Goal: Task Accomplishment & Management: Manage account settings

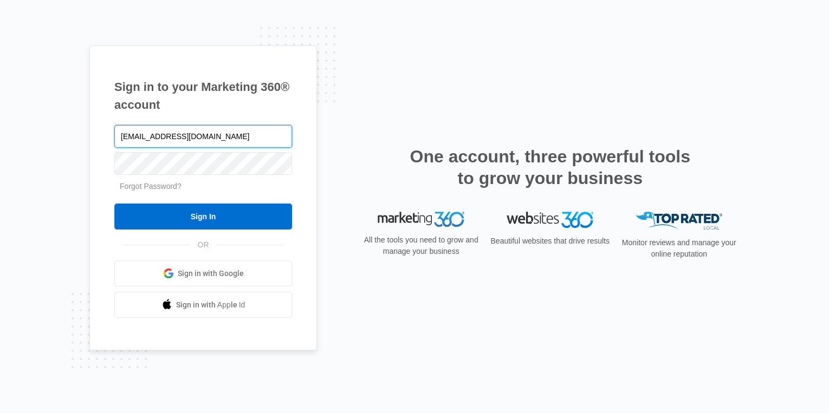
type input "[EMAIL_ADDRESS][DOMAIN_NAME]"
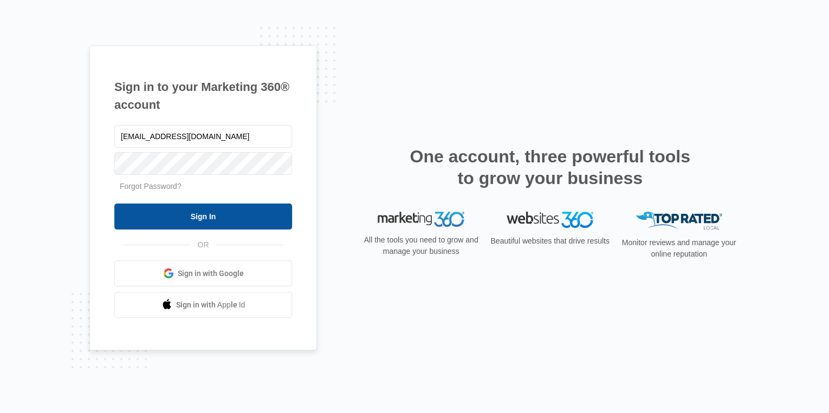
click at [202, 216] on input "Sign In" at bounding box center [203, 217] width 178 height 26
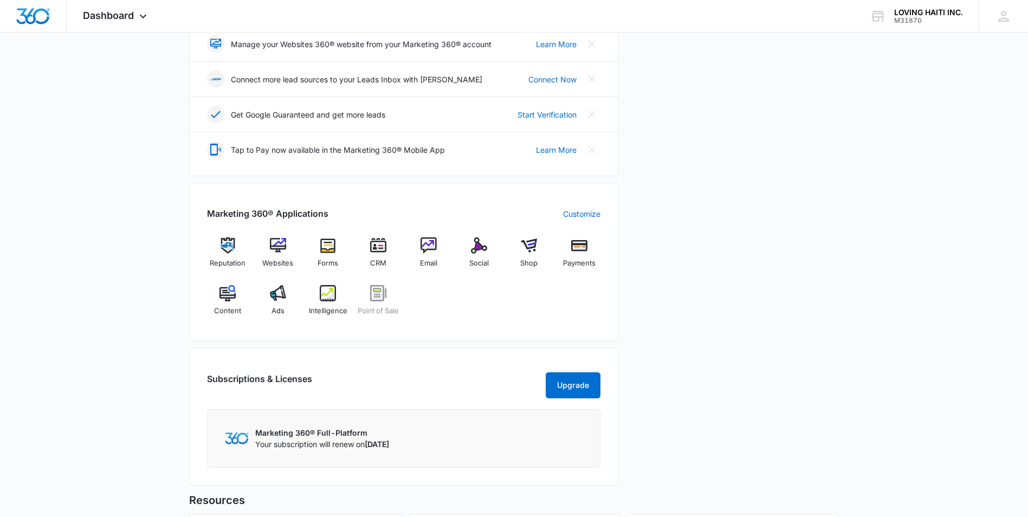
scroll to position [457, 0]
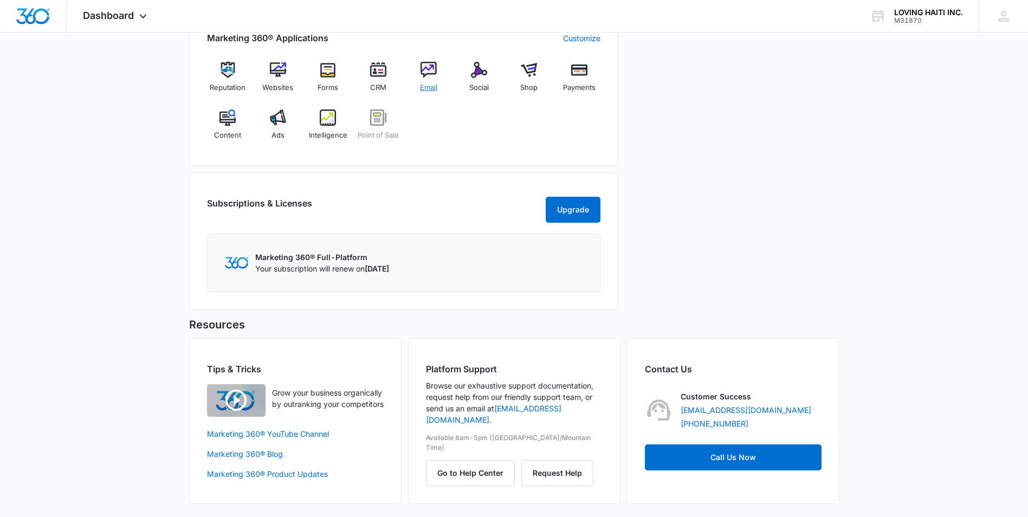
click at [427, 63] on img at bounding box center [428, 70] width 16 height 16
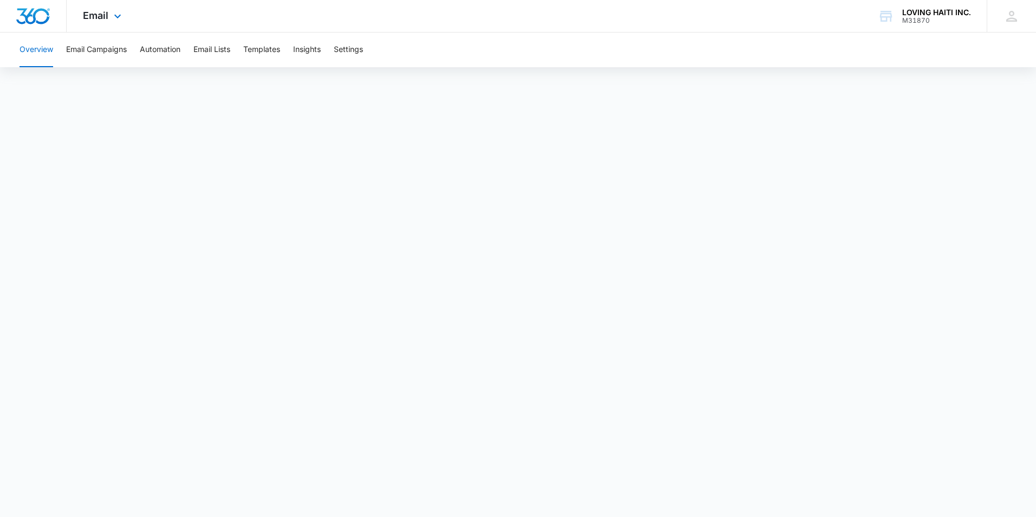
click at [38, 10] on img "Dashboard" at bounding box center [33, 16] width 35 height 16
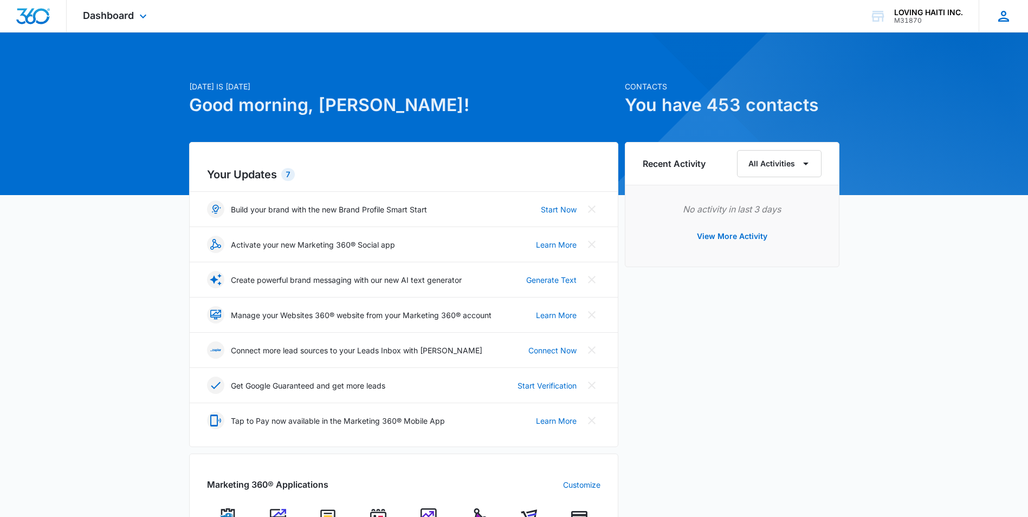
click at [1004, 21] on icon at bounding box center [1003, 16] width 11 height 11
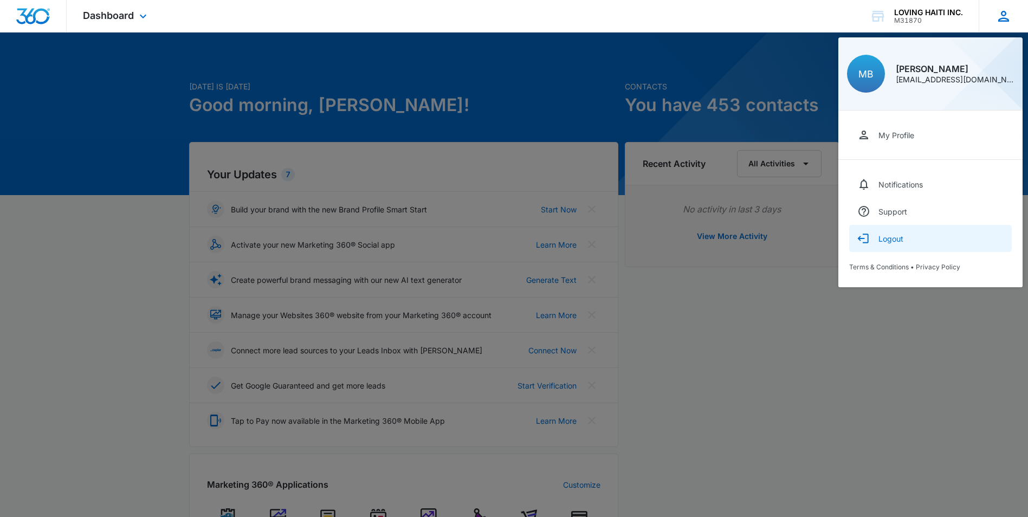
click at [892, 241] on div "Logout" at bounding box center [890, 238] width 25 height 9
